Goal: Information Seeking & Learning: Check status

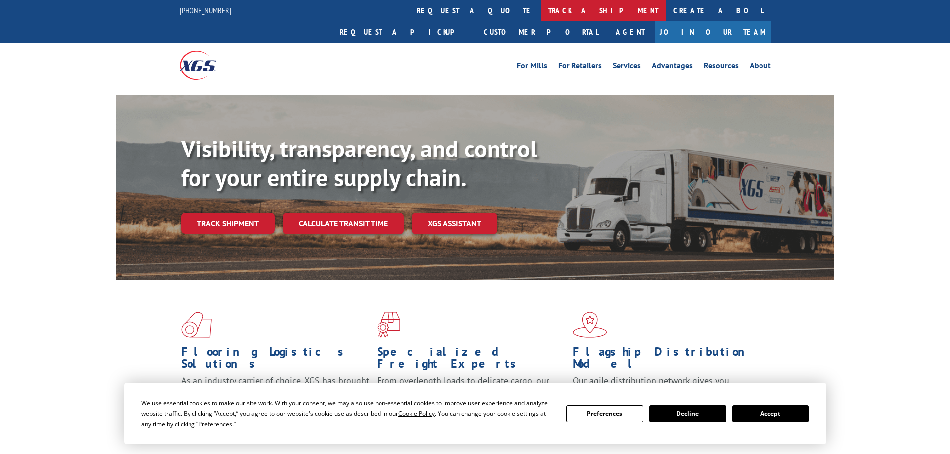
click at [541, 9] on link "track a shipment" at bounding box center [603, 10] width 125 height 21
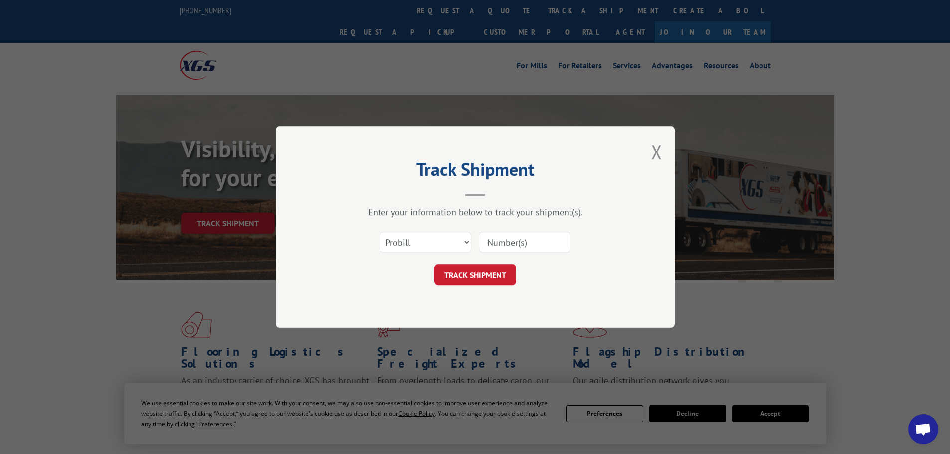
click at [518, 239] on input at bounding box center [525, 242] width 92 height 21
paste input "17613031"
type input "17613031"
click at [495, 274] on button "TRACK SHIPMENT" at bounding box center [476, 274] width 82 height 21
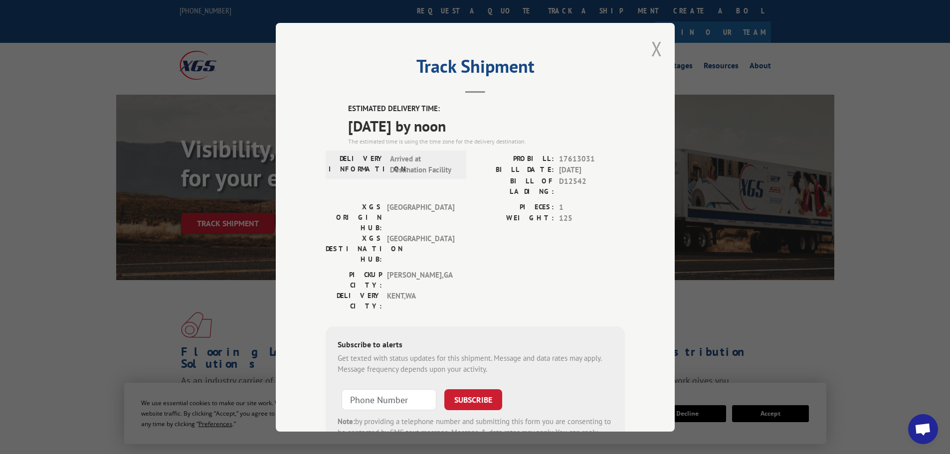
click at [655, 47] on button "Close modal" at bounding box center [657, 48] width 11 height 26
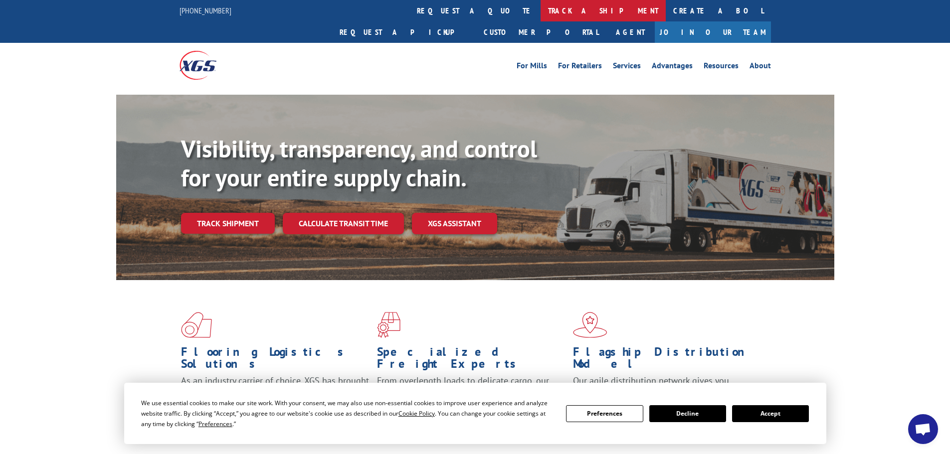
click at [541, 8] on link "track a shipment" at bounding box center [603, 10] width 125 height 21
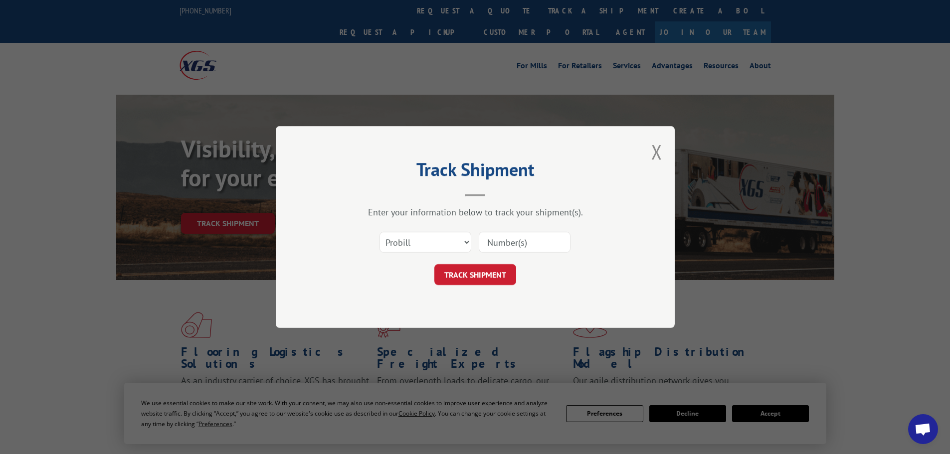
click at [530, 246] on input at bounding box center [525, 242] width 92 height 21
paste input "17613031"
type input "17613031"
click at [483, 283] on button "TRACK SHIPMENT" at bounding box center [476, 274] width 82 height 21
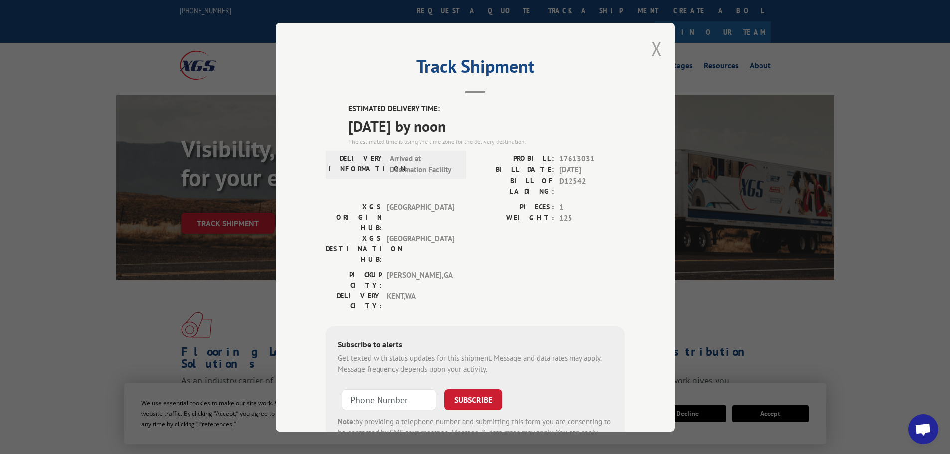
click at [657, 46] on button "Close modal" at bounding box center [657, 48] width 11 height 26
